Goal: Task Accomplishment & Management: Manage account settings

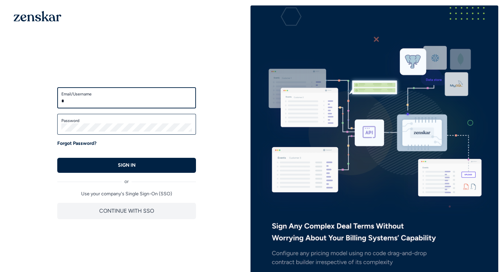
type input "*"
click at [125, 101] on input "Email/Username" at bounding box center [126, 101] width 131 height 8
type input "**********"
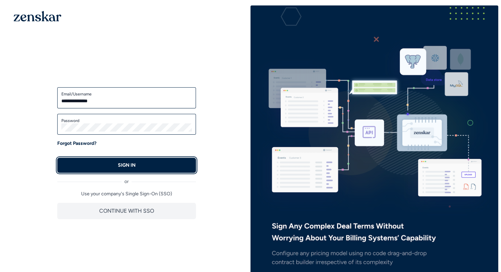
click at [125, 162] on p "SIGN IN" at bounding box center [127, 165] width 18 height 7
